Goal: Information Seeking & Learning: Learn about a topic

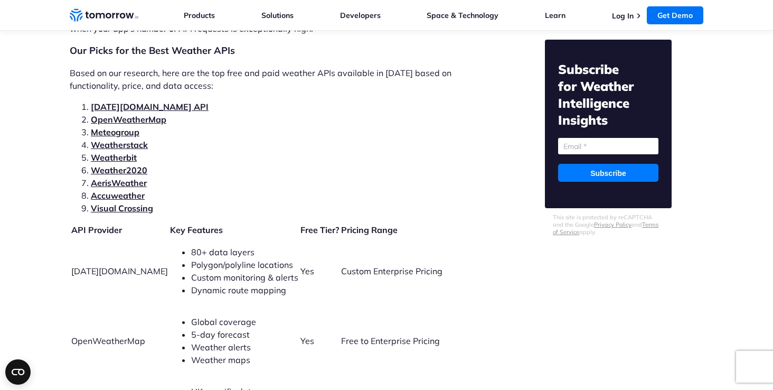
scroll to position [2224, 0]
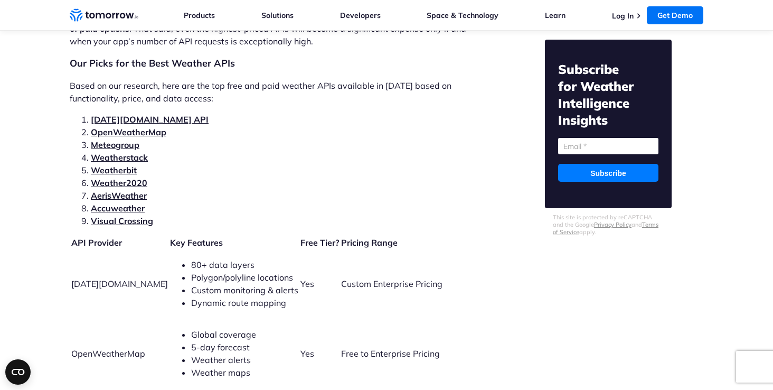
click at [139, 113] on li "[DATE][DOMAIN_NAME] API" at bounding box center [290, 119] width 398 height 13
click at [139, 114] on link "[DATE][DOMAIN_NAME] API" at bounding box center [150, 119] width 118 height 11
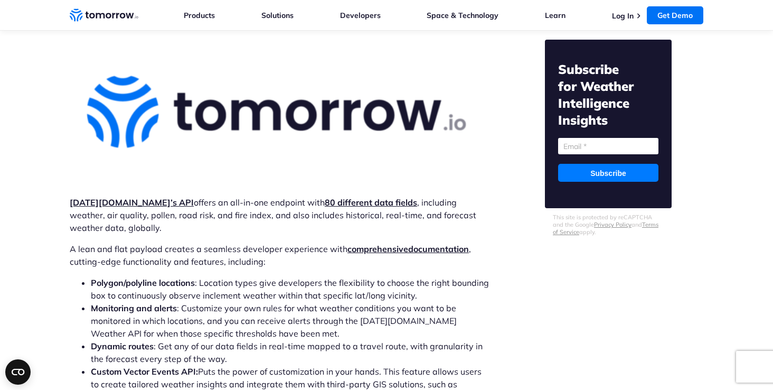
scroll to position [3130, 0]
click at [136, 198] on p "[DATE][DOMAIN_NAME]’s API offers an all-in-one endpoint with 80 different data …" at bounding box center [279, 214] width 419 height 38
click at [134, 197] on strong "[DATE][DOMAIN_NAME]’s API" at bounding box center [132, 202] width 124 height 11
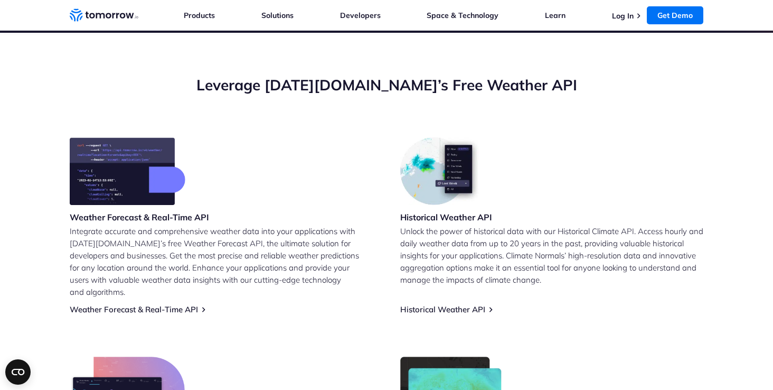
scroll to position [425, 0]
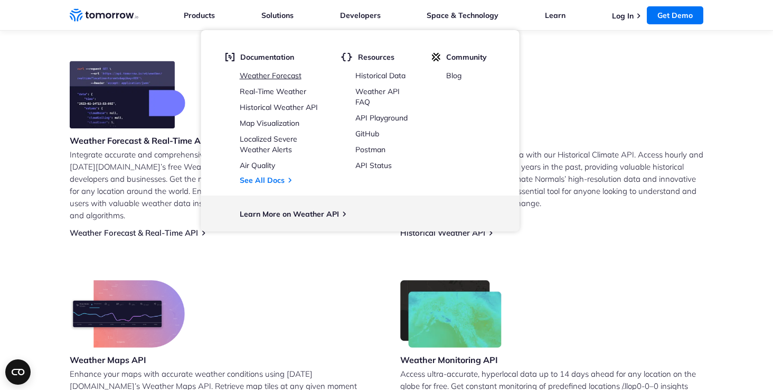
click at [279, 79] on link "Weather Forecast" at bounding box center [271, 76] width 62 height 10
